Goal: Task Accomplishment & Management: Complete application form

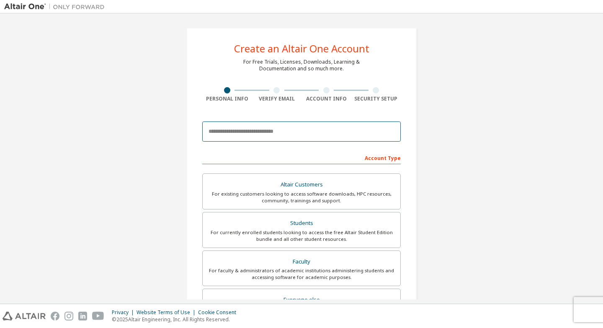
click at [281, 135] on input "email" at bounding box center [301, 131] width 199 height 20
click at [281, 134] on input "email" at bounding box center [301, 131] width 199 height 20
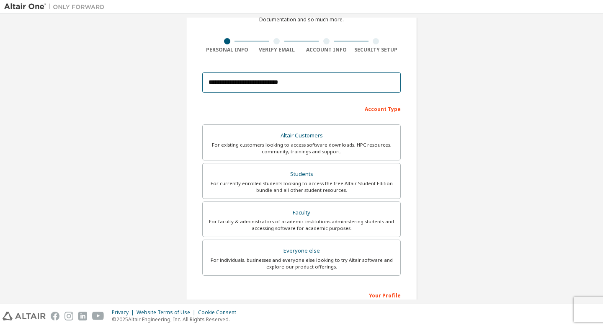
scroll to position [56, 0]
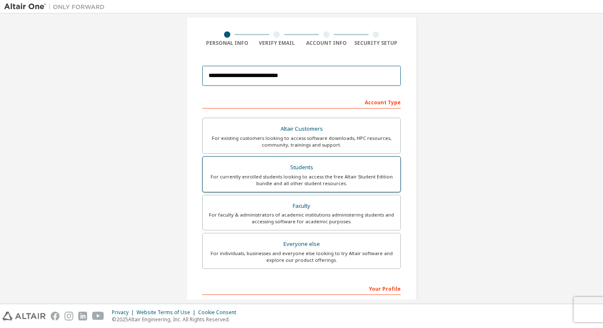
type input "**********"
click at [343, 172] on div "Students" at bounding box center [302, 168] width 188 height 12
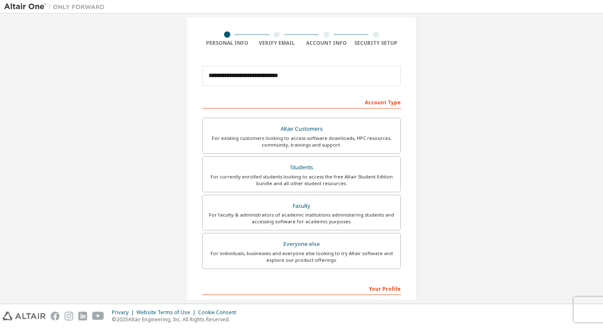
scroll to position [162, 0]
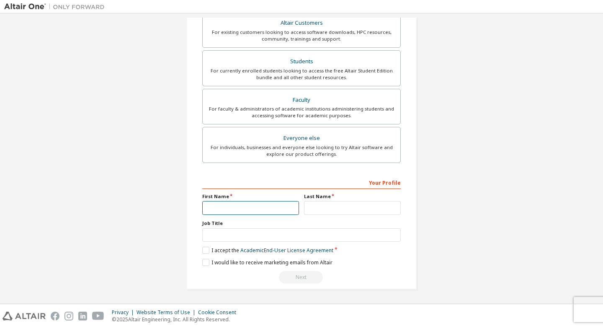
click at [268, 204] on input "text" at bounding box center [250, 208] width 97 height 14
type input "*****"
type input "******"
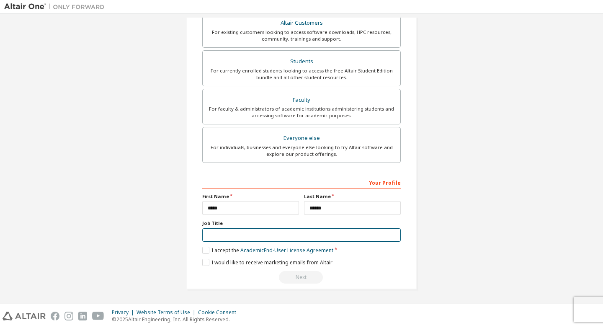
click at [281, 239] on input "text" at bounding box center [301, 235] width 199 height 14
click at [233, 237] on input "text" at bounding box center [301, 235] width 199 height 14
type input "**********"
click at [215, 251] on label "I accept the Academic End-User License Agreement" at bounding box center [267, 250] width 131 height 7
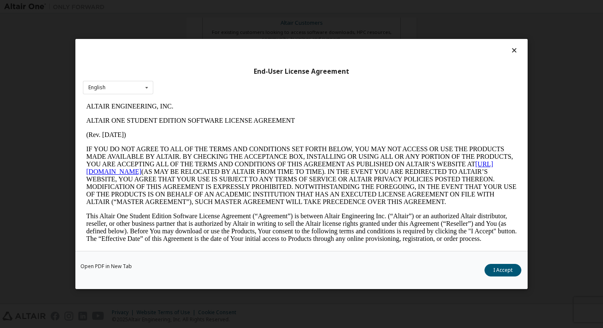
scroll to position [0, 0]
click at [495, 267] on button "I Accept" at bounding box center [503, 270] width 37 height 13
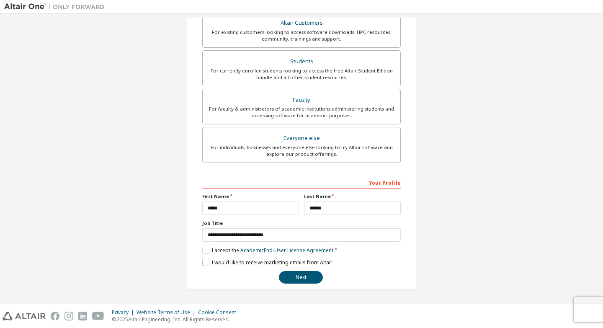
click at [258, 259] on label "I would like to receive marketing emails from Altair" at bounding box center [267, 262] width 130 height 7
click at [280, 260] on label "I would like to receive marketing emails from Altair" at bounding box center [267, 262] width 130 height 7
click at [302, 279] on button "Next" at bounding box center [301, 277] width 44 height 13
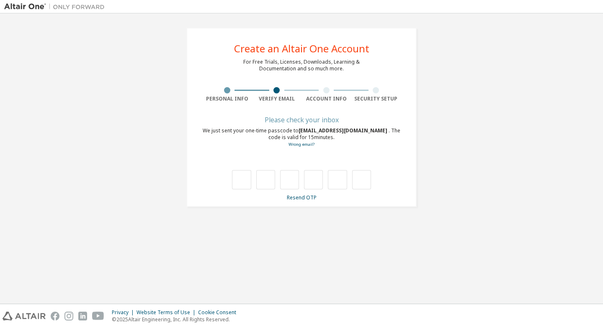
type input "*"
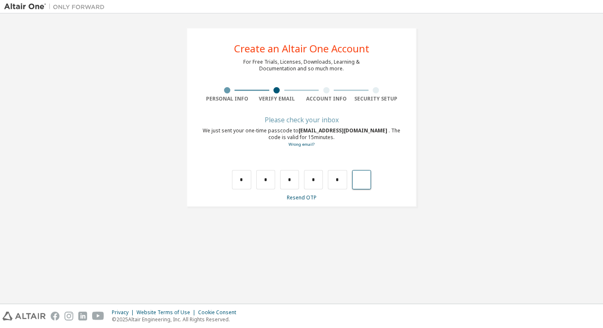
type input "*"
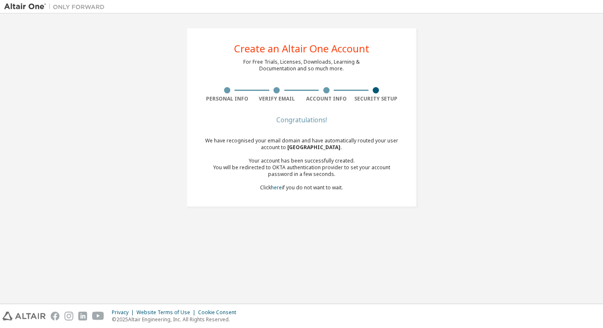
click at [275, 162] on div "Your account has been successfully created." at bounding box center [301, 160] width 199 height 7
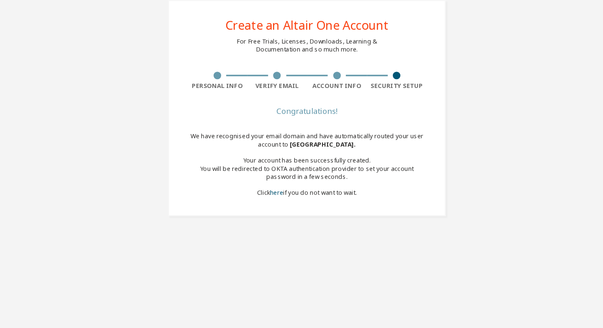
click at [276, 170] on div "You will be redirected to OKTA authentication provider to set your account pass…" at bounding box center [301, 170] width 199 height 13
